Goal: Find contact information: Find contact information

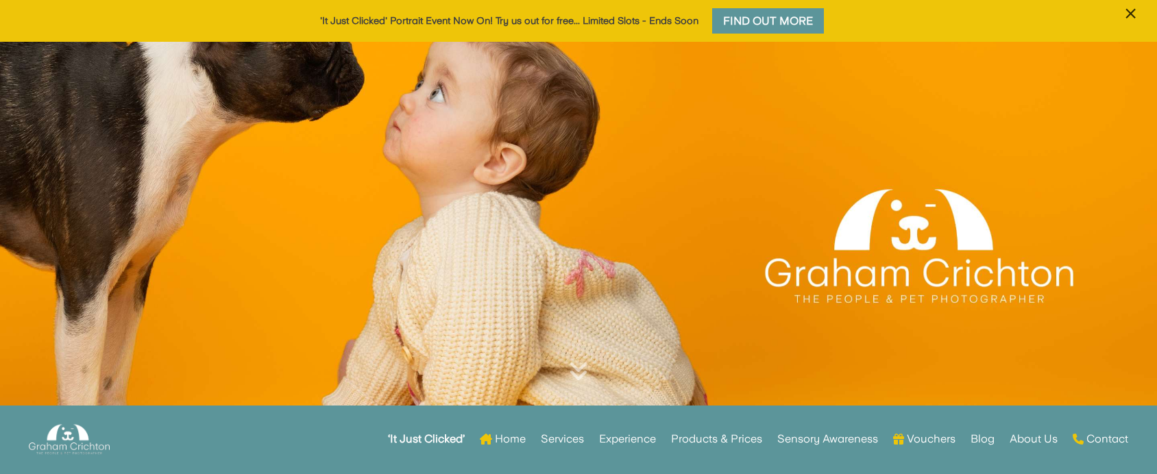
click at [1131, 12] on span "×" at bounding box center [1130, 14] width 13 height 26
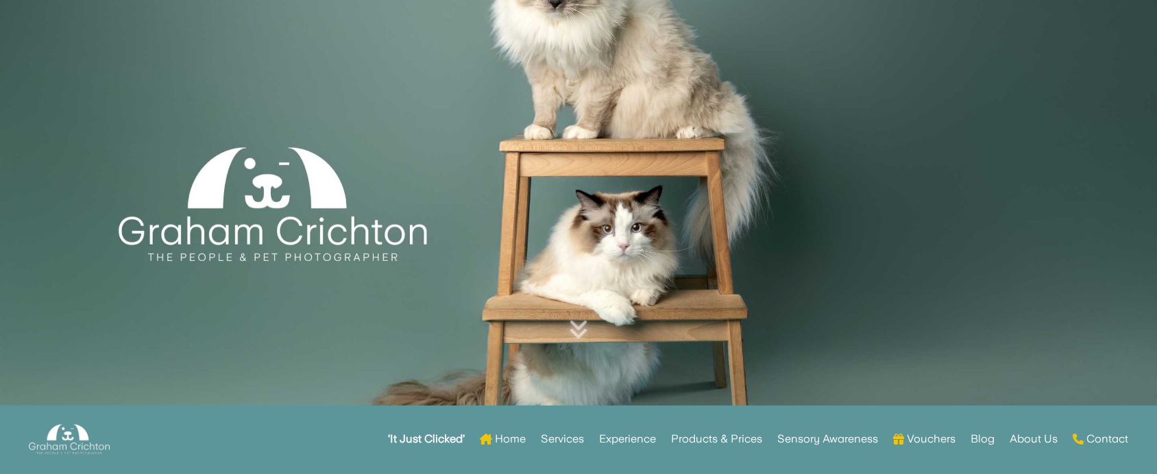
click at [1108, 438] on link "Contact" at bounding box center [1101, 441] width 56 height 53
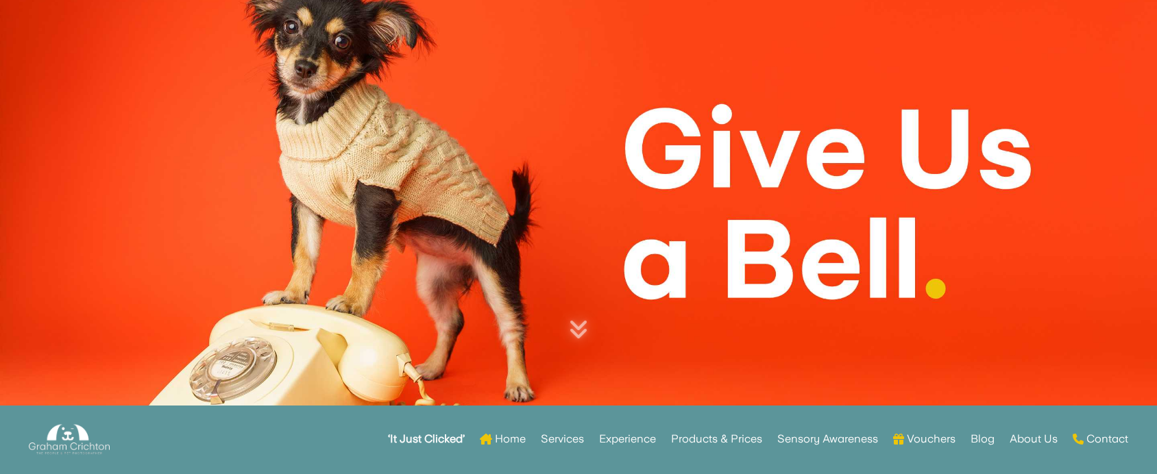
click at [1108, 438] on link "Contact" at bounding box center [1101, 441] width 56 height 53
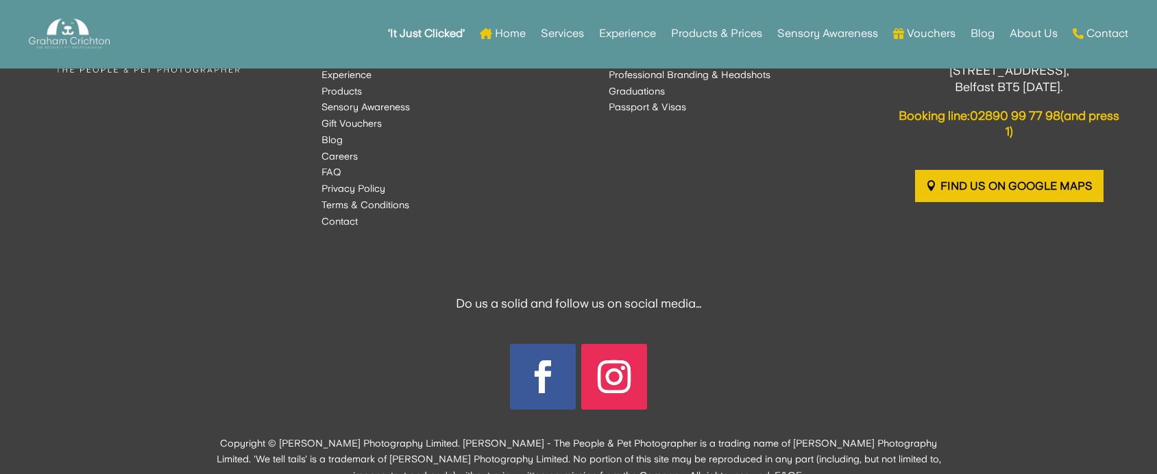
scroll to position [2045, 0]
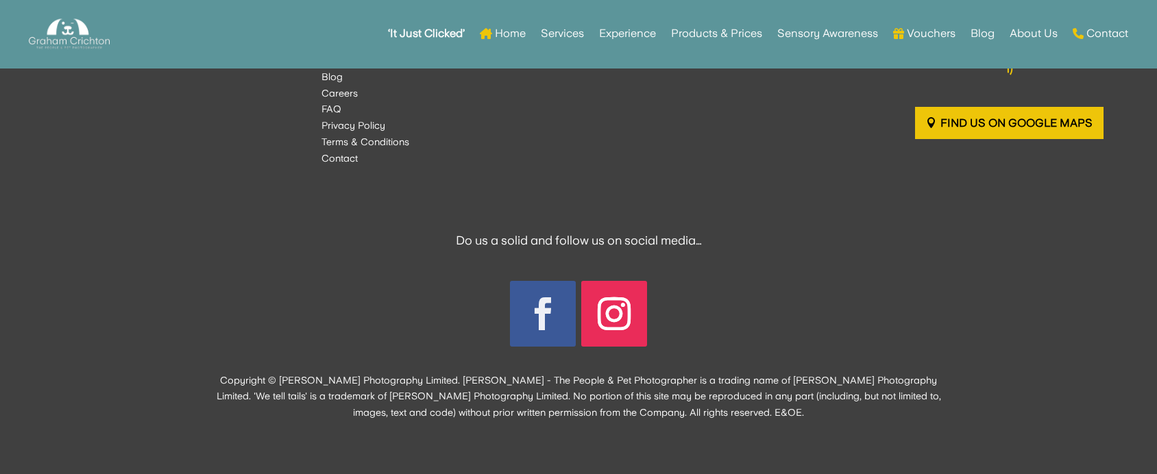
click at [534, 312] on link "Follow" at bounding box center [543, 314] width 66 height 66
